Goal: Task Accomplishment & Management: Use online tool/utility

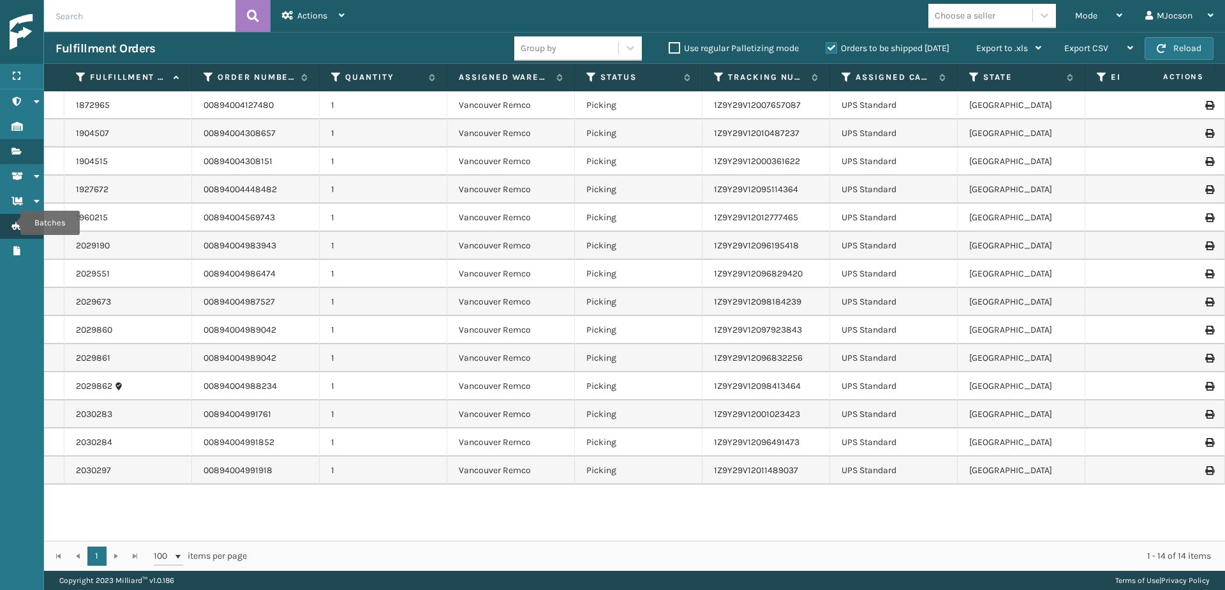
click at [10, 225] on link "Batches Batches" at bounding box center [21, 226] width 43 height 25
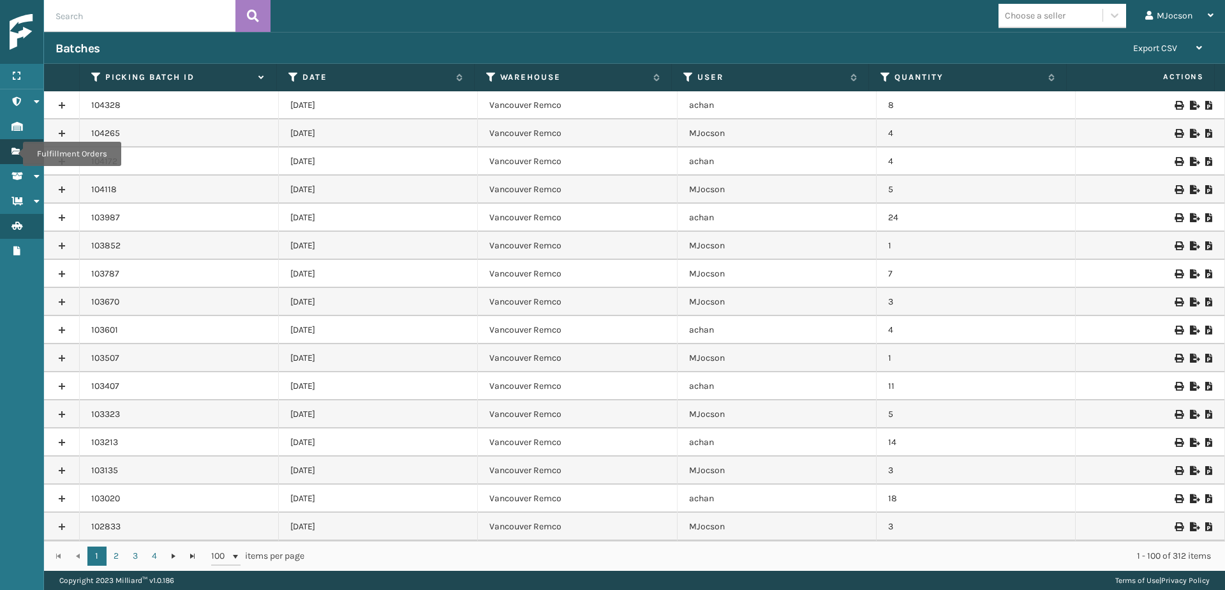
click at [15, 154] on icon "Fulfillment Orders" at bounding box center [16, 151] width 10 height 9
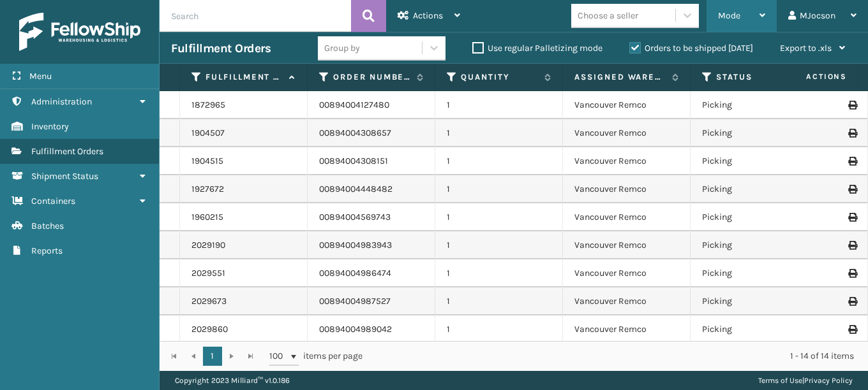
click at [713, 11] on div "Mode Regular Mode Picking Mode Labeling Mode Exit Scan Mode" at bounding box center [741, 16] width 70 height 32
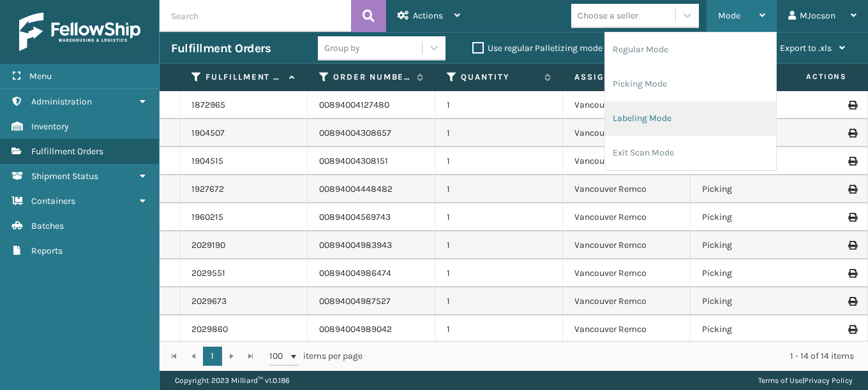
click at [636, 120] on li "Labeling Mode" at bounding box center [690, 118] width 171 height 34
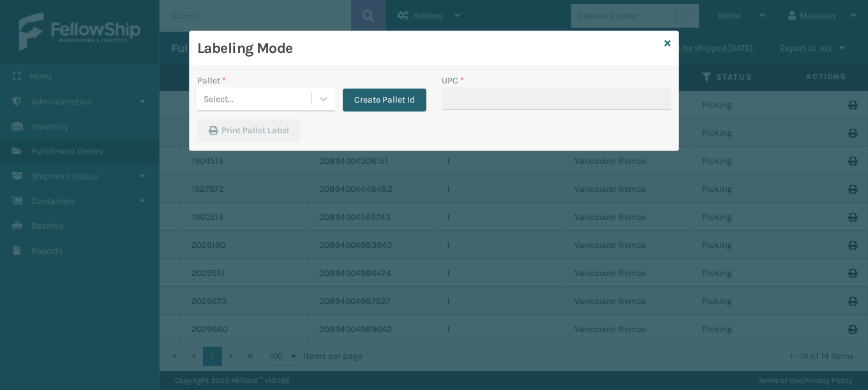
click at [396, 105] on button "Create Pallet Id" at bounding box center [385, 100] width 84 height 23
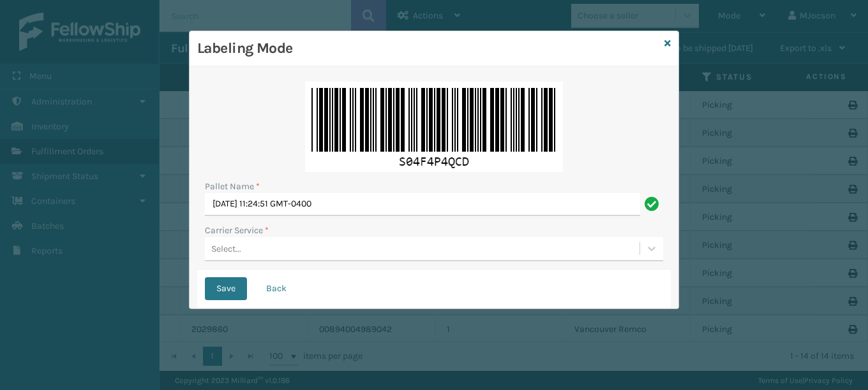
click at [233, 248] on div "Select..." at bounding box center [226, 248] width 30 height 13
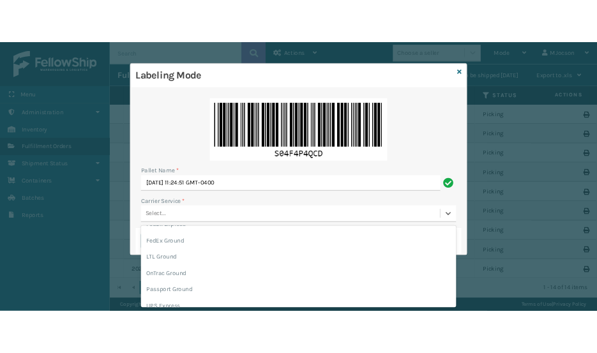
scroll to position [146, 0]
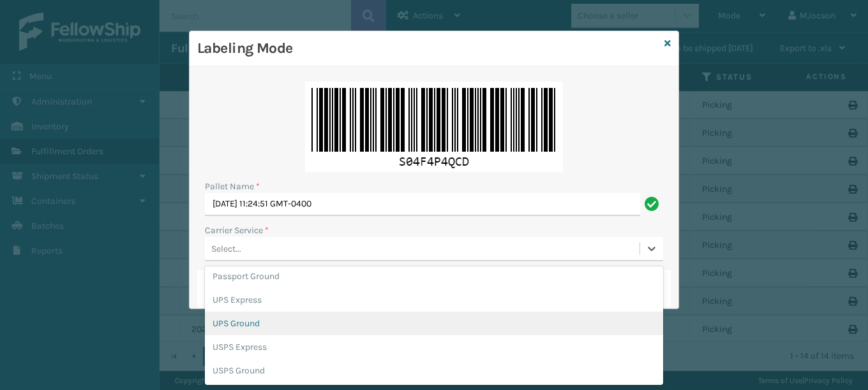
click at [241, 327] on div "UPS Ground" at bounding box center [434, 324] width 458 height 24
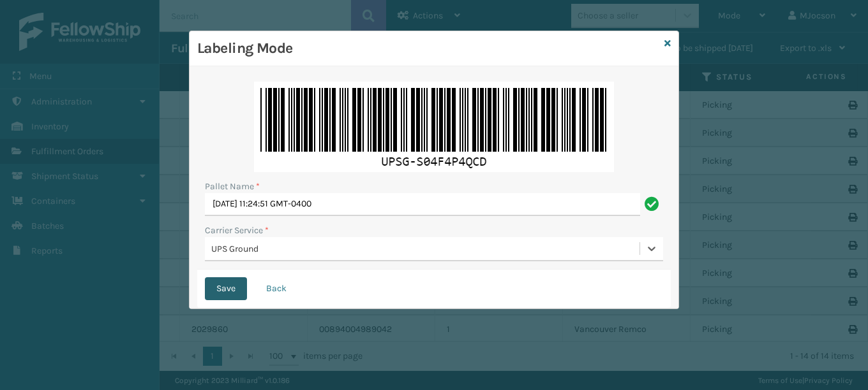
click at [225, 288] on button "Save" at bounding box center [226, 289] width 42 height 23
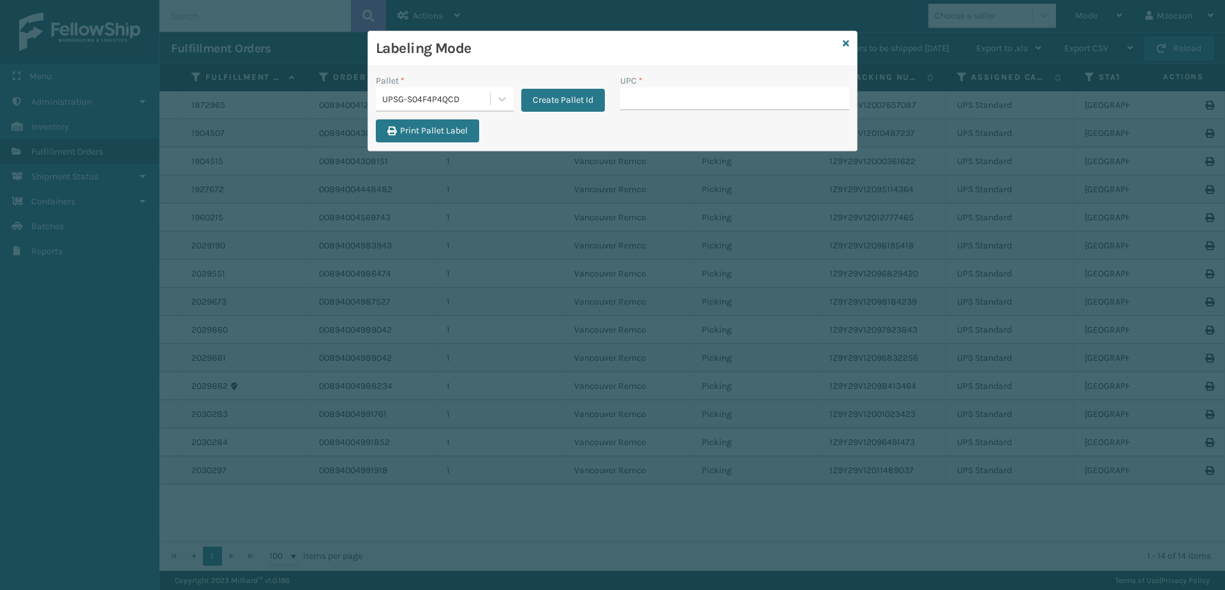
click at [851, 43] on div "Labeling Mode" at bounding box center [612, 48] width 489 height 35
click at [842, 43] on div "Labeling Mode" at bounding box center [612, 48] width 489 height 35
click at [848, 42] on icon at bounding box center [846, 43] width 6 height 9
